Goal: Task Accomplishment & Management: Manage account settings

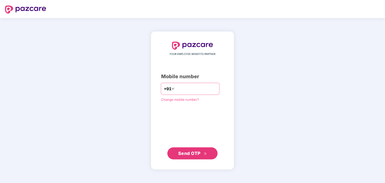
click at [193, 92] on input "number" at bounding box center [195, 89] width 41 height 8
type input "**********"
click at [188, 160] on div "**********" at bounding box center [192, 101] width 83 height 138
click at [188, 155] on span "Send OTP" at bounding box center [189, 153] width 22 height 5
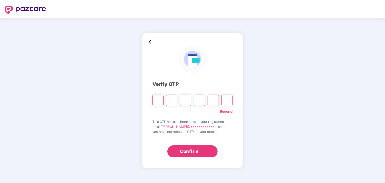
type input "*"
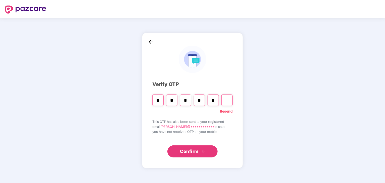
type input "*"
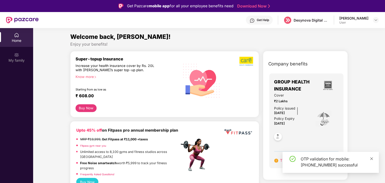
click at [371, 159] on icon "close" at bounding box center [372, 159] width 4 height 4
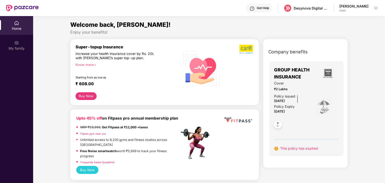
scroll to position [8, 0]
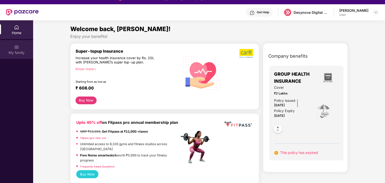
click at [16, 48] on img at bounding box center [16, 47] width 5 height 5
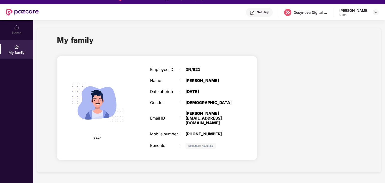
drag, startPoint x: 384, startPoint y: 53, endPoint x: 385, endPoint y: 127, distance: 74.0
click at [385, 127] on html "Get Pazcare mobile app for all your employee benefits need Download Now Get Hel…" at bounding box center [192, 83] width 385 height 183
click at [16, 32] on div "Home" at bounding box center [16, 32] width 33 height 5
